Goal: Find specific page/section: Find specific page/section

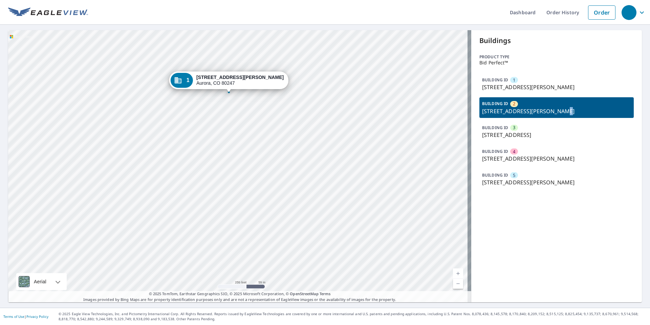
drag, startPoint x: 287, startPoint y: 239, endPoint x: 225, endPoint y: 113, distance: 140.9
click at [225, 112] on div "2 [STREET_ADDRESS][PERSON_NAME] 3 [STREET_ADDRESS] 4 [STREET_ADDRESS][GEOGRAPHI…" at bounding box center [239, 166] width 463 height 272
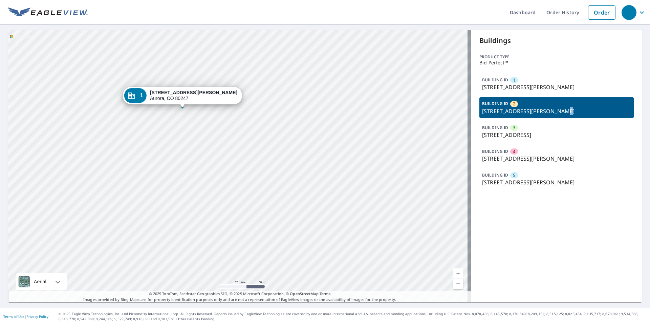
drag, startPoint x: 260, startPoint y: 126, endPoint x: 223, endPoint y: 224, distance: 104.3
click at [227, 222] on div "2 [STREET_ADDRESS][PERSON_NAME] 3 [STREET_ADDRESS] 4 [STREET_ADDRESS][GEOGRAPHI…" at bounding box center [239, 166] width 463 height 272
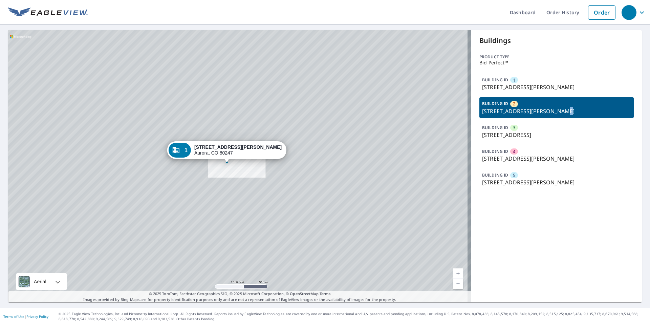
drag, startPoint x: 261, startPoint y: 207, endPoint x: 301, endPoint y: 170, distance: 55.4
click at [261, 188] on div "2 [STREET_ADDRESS][PERSON_NAME] 3 [STREET_ADDRESS] 4 [STREET_ADDRESS][GEOGRAPHI…" at bounding box center [239, 166] width 463 height 272
click at [561, 110] on p "[STREET_ADDRESS][PERSON_NAME]" at bounding box center [556, 111] width 149 height 8
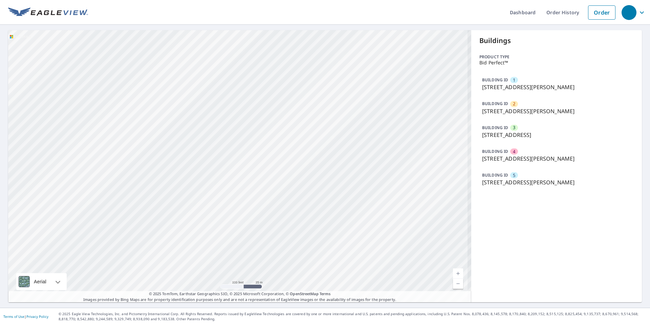
drag, startPoint x: 228, startPoint y: 161, endPoint x: 248, endPoint y: 319, distance: 158.7
click at [248, 319] on div "Dashboard Order History Order 2 [STREET_ADDRESS][PERSON_NAME] 3 [STREET_ADDRESS…" at bounding box center [325, 162] width 650 height 325
drag, startPoint x: 233, startPoint y: 268, endPoint x: 240, endPoint y: 268, distance: 6.4
click at [246, 297] on div "2 [STREET_ADDRESS][PERSON_NAME] 3 [STREET_ADDRESS] 4 [STREET_ADDRESS][GEOGRAPHI…" at bounding box center [239, 166] width 463 height 272
click at [227, 214] on div "2 [STREET_ADDRESS][PERSON_NAME] 3 [STREET_ADDRESS] 4 [STREET_ADDRESS][GEOGRAPHI…" at bounding box center [239, 166] width 463 height 272
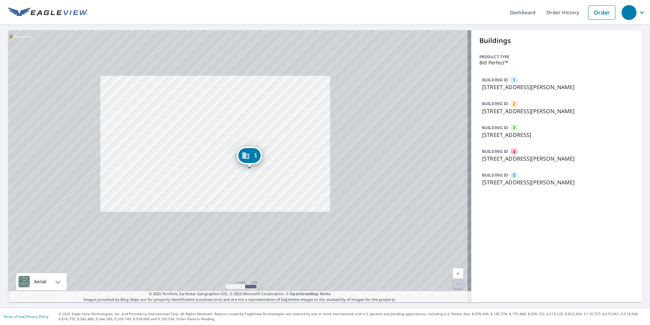
drag, startPoint x: 319, startPoint y: 225, endPoint x: 243, endPoint y: 155, distance: 102.9
click at [243, 155] on div "2 [STREET_ADDRESS][PERSON_NAME] 3 [STREET_ADDRESS] 4 [STREET_ADDRESS][GEOGRAPHI…" at bounding box center [239, 166] width 463 height 272
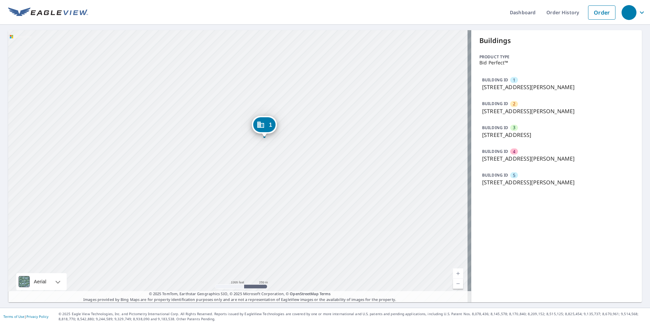
drag, startPoint x: 262, startPoint y: 103, endPoint x: 217, endPoint y: 218, distance: 123.4
click at [214, 220] on div "2 [STREET_ADDRESS][PERSON_NAME] 3 [STREET_ADDRESS] 4 [STREET_ADDRESS][GEOGRAPHI…" at bounding box center [239, 166] width 463 height 272
drag, startPoint x: 219, startPoint y: 185, endPoint x: 289, endPoint y: 190, distance: 69.6
click at [289, 190] on div "2 [STREET_ADDRESS][PERSON_NAME] 3 [STREET_ADDRESS] 4 [STREET_ADDRESS][GEOGRAPHI…" at bounding box center [239, 166] width 463 height 272
drag, startPoint x: 257, startPoint y: 168, endPoint x: 195, endPoint y: 157, distance: 63.4
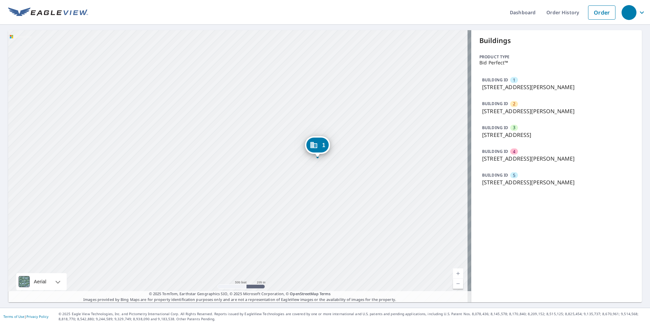
click at [195, 157] on div "2 [STREET_ADDRESS][PERSON_NAME] 3 [STREET_ADDRESS] 4 [STREET_ADDRESS][GEOGRAPHI…" at bounding box center [239, 166] width 463 height 272
drag, startPoint x: 282, startPoint y: 176, endPoint x: 212, endPoint y: 166, distance: 70.5
click at [212, 166] on div "2 [STREET_ADDRESS][PERSON_NAME] 3 [STREET_ADDRESS] 4 [STREET_ADDRESS][GEOGRAPHI…" at bounding box center [239, 166] width 463 height 272
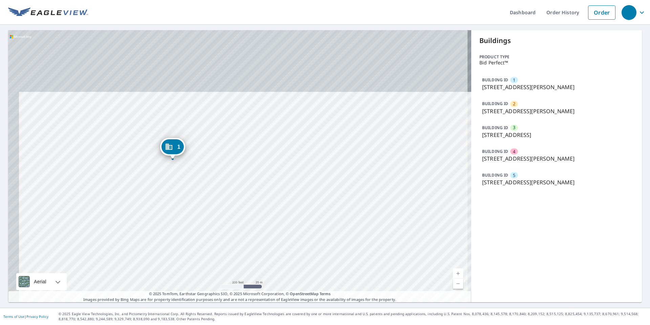
drag, startPoint x: 194, startPoint y: 165, endPoint x: 204, endPoint y: 211, distance: 46.8
click at [204, 211] on div "2 [STREET_ADDRESS][PERSON_NAME] 3 [STREET_ADDRESS] 4 [STREET_ADDRESS][GEOGRAPHI…" at bounding box center [239, 166] width 463 height 272
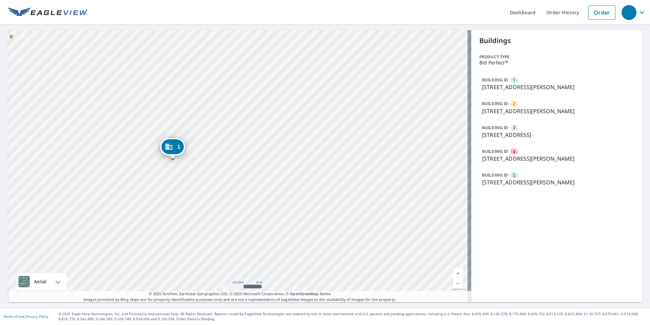
drag, startPoint x: 219, startPoint y: 132, endPoint x: 214, endPoint y: 183, distance: 51.7
click at [215, 182] on div "2 [STREET_ADDRESS][PERSON_NAME] 3 [STREET_ADDRESS] 4 [STREET_ADDRESS][GEOGRAPHI…" at bounding box center [239, 166] width 463 height 272
drag, startPoint x: 292, startPoint y: 238, endPoint x: 213, endPoint y: 119, distance: 143.2
click at [213, 119] on div "2 [STREET_ADDRESS][PERSON_NAME] 3 [STREET_ADDRESS] 4 [STREET_ADDRESS][GEOGRAPHI…" at bounding box center [239, 166] width 463 height 272
drag, startPoint x: 242, startPoint y: 193, endPoint x: 267, endPoint y: 201, distance: 26.6
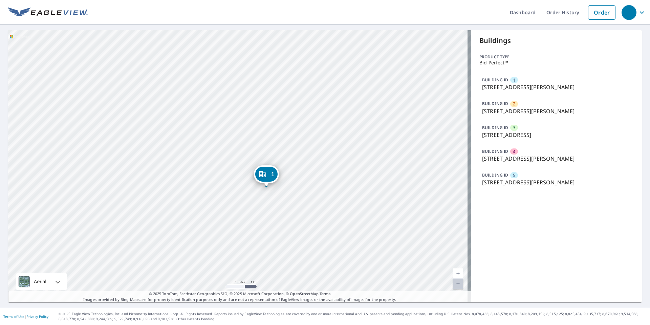
click at [267, 201] on div "2 [STREET_ADDRESS][PERSON_NAME] 3 [STREET_ADDRESS] 4 [STREET_ADDRESS][GEOGRAPHI…" at bounding box center [239, 166] width 463 height 272
click at [527, 115] on p "[STREET_ADDRESS][PERSON_NAME]" at bounding box center [556, 111] width 149 height 8
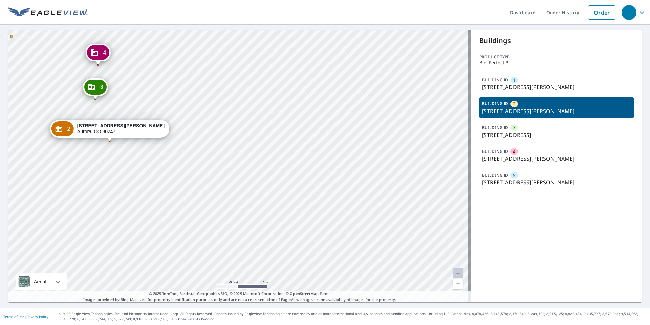
drag, startPoint x: 135, startPoint y: 161, endPoint x: 138, endPoint y: 173, distance: 12.5
click at [138, 173] on div "1 [STREET_ADDRESS][PERSON_NAME] 3 [STREET_ADDRESS] 4 [STREET_ADDRESS][GEOGRAPHI…" at bounding box center [239, 166] width 463 height 272
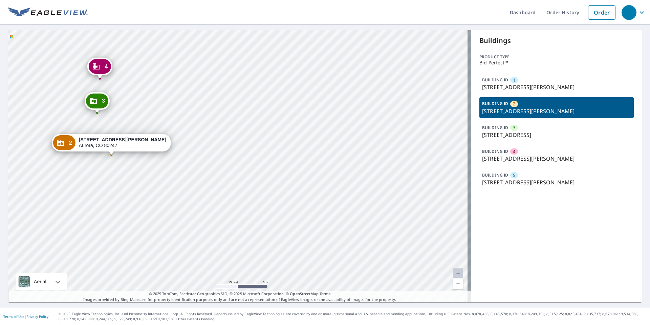
click at [491, 86] on p "[STREET_ADDRESS][PERSON_NAME]" at bounding box center [556, 87] width 149 height 8
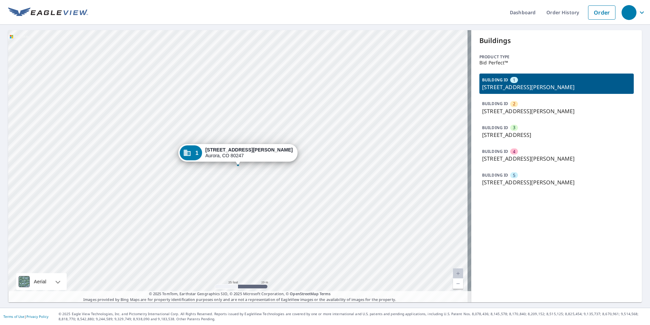
click at [502, 108] on p "[STREET_ADDRESS][PERSON_NAME]" at bounding box center [556, 111] width 149 height 8
